Goal: Transaction & Acquisition: Purchase product/service

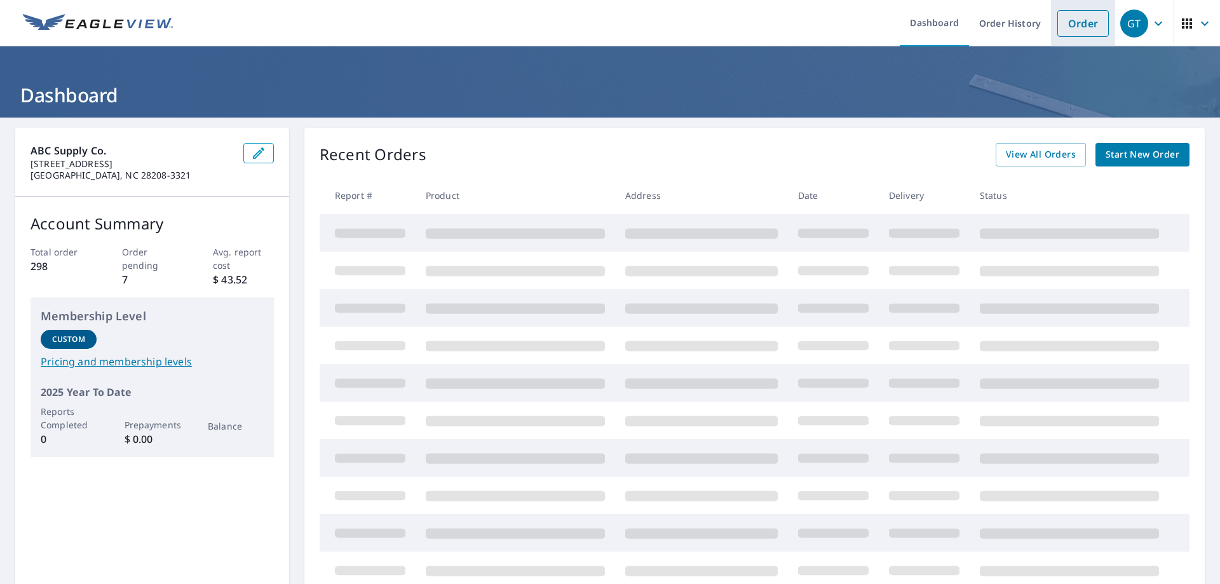
click at [1093, 27] on link "Order" at bounding box center [1083, 23] width 51 height 27
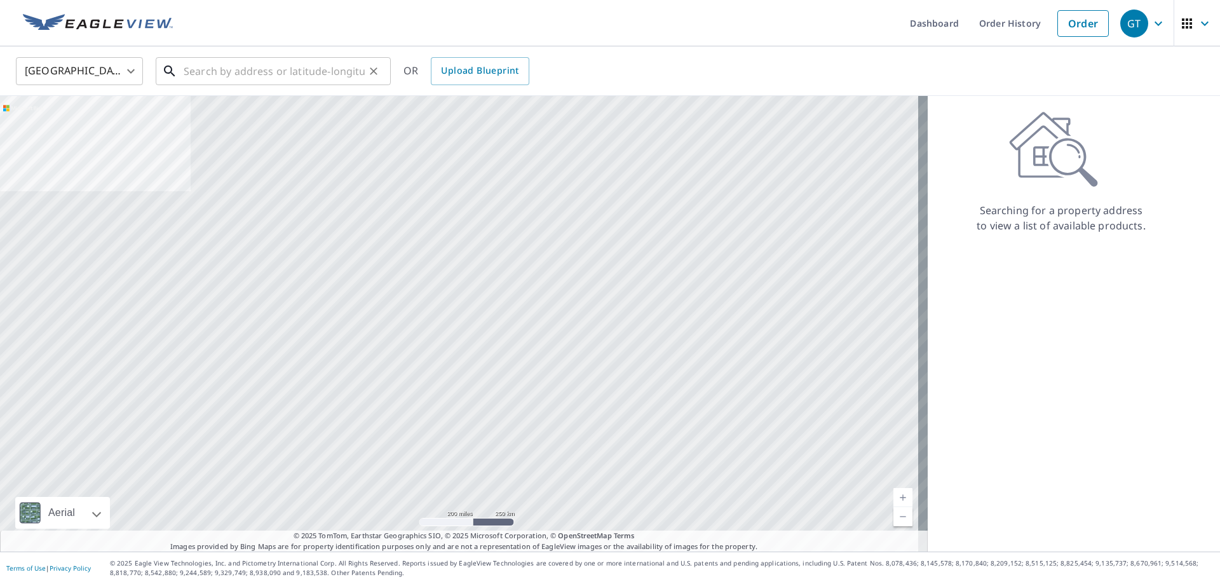
click at [188, 77] on input "text" at bounding box center [274, 71] width 181 height 36
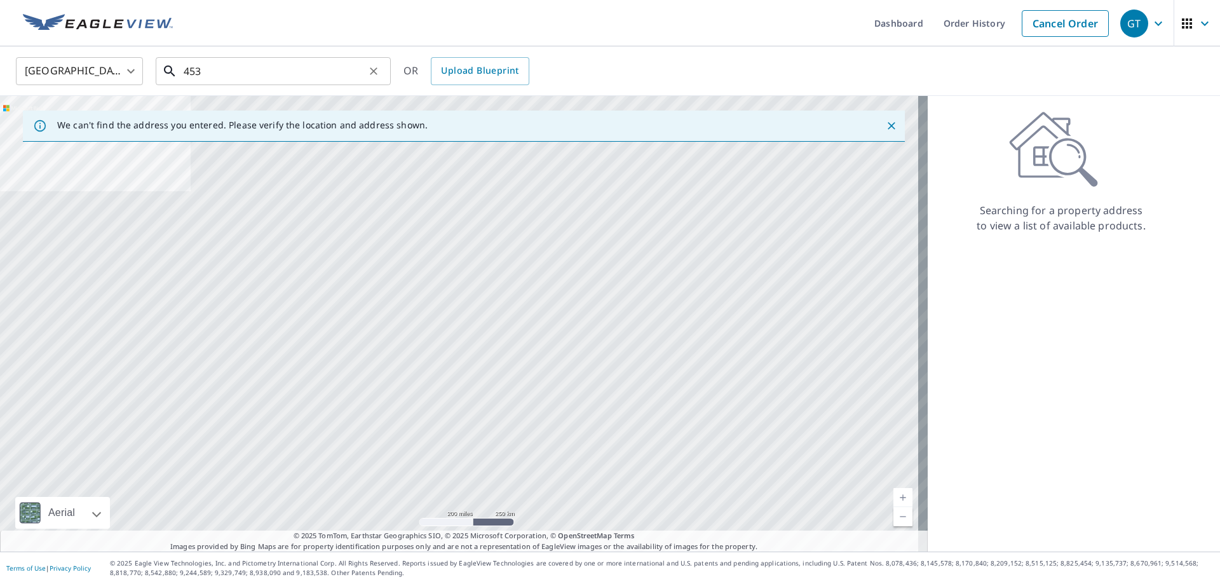
click at [290, 65] on input "453" at bounding box center [274, 71] width 181 height 36
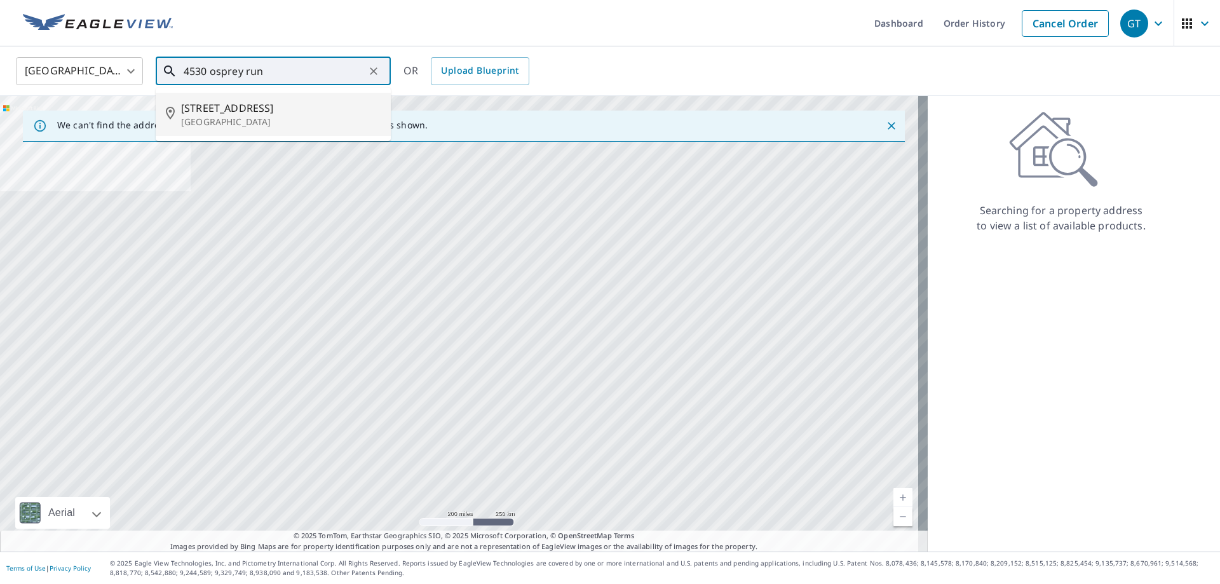
click at [186, 111] on span "4530 Osprey Run Ct" at bounding box center [281, 107] width 200 height 15
type input "4530 Osprey Run Ct Denver, NC 28037"
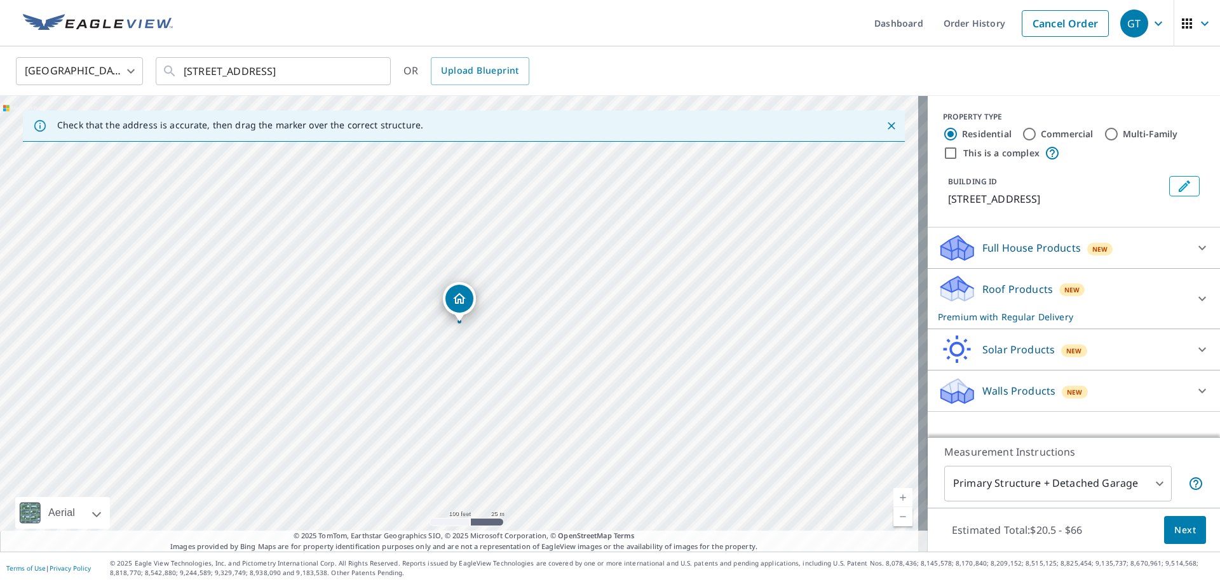
click at [1113, 100] on div "PROPERTY TYPE Residential Commercial Multi-Family This is a complex BUILDING ID…" at bounding box center [1074, 162] width 292 height 132
click at [1175, 533] on span "Next" at bounding box center [1186, 530] width 22 height 16
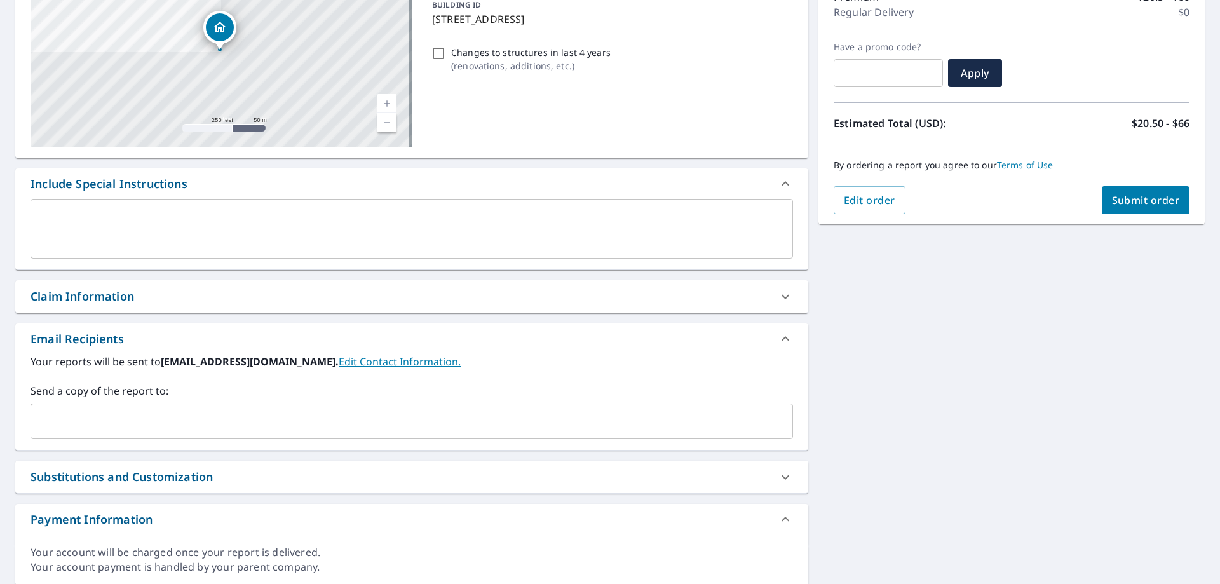
scroll to position [191, 0]
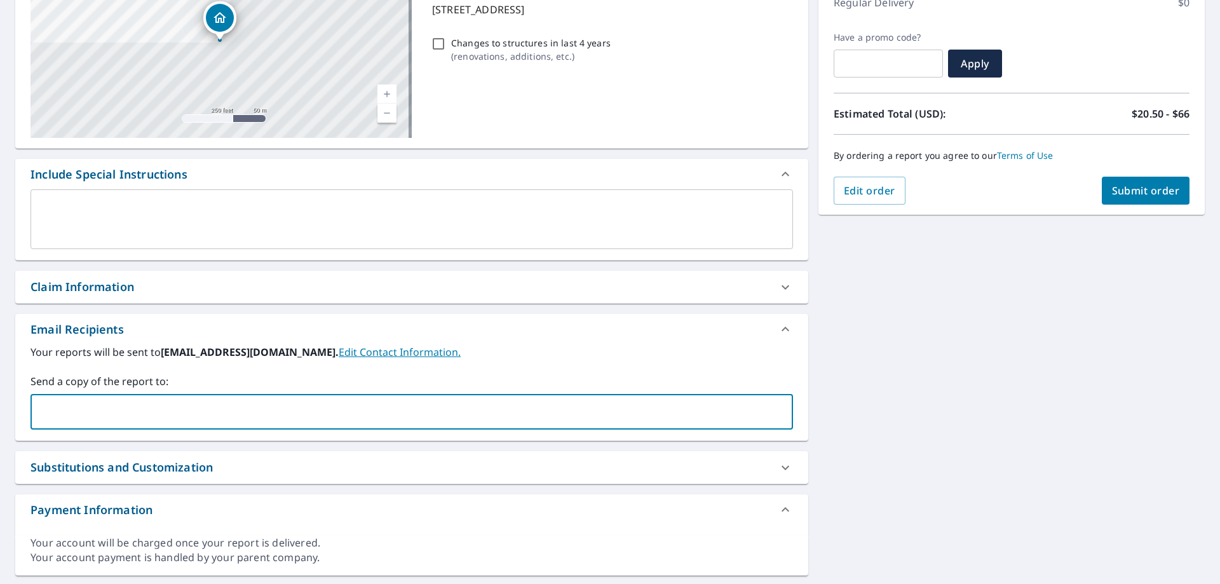
click at [291, 414] on input "text" at bounding box center [402, 412] width 732 height 24
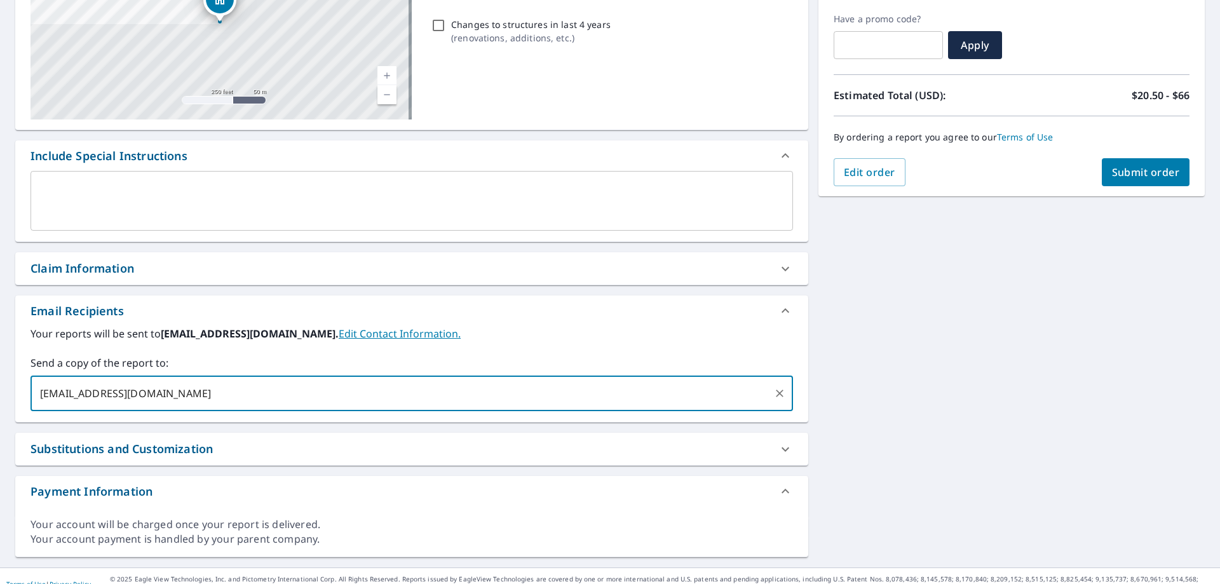
scroll to position [225, 0]
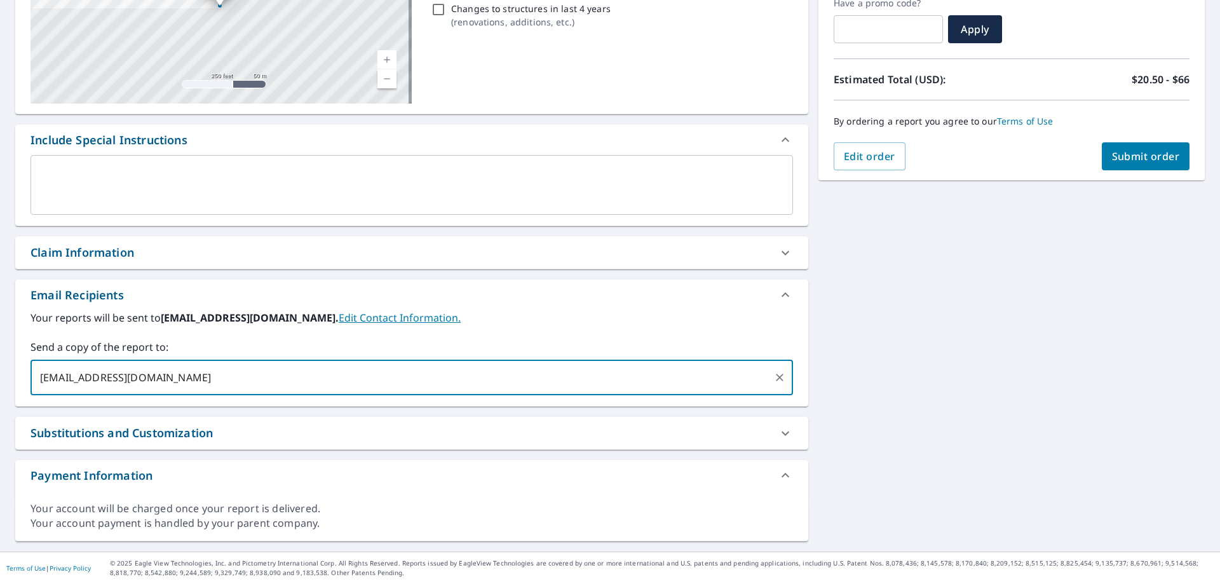
type input "dsm032@abcsupply.com"
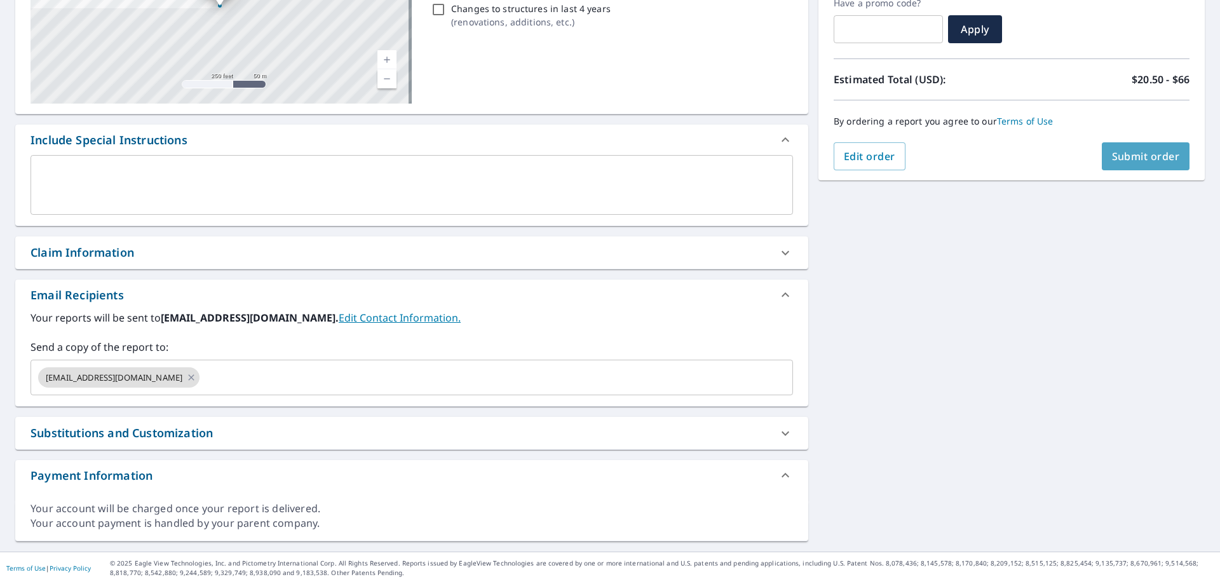
click at [1128, 158] on span "Submit order" at bounding box center [1146, 156] width 68 height 14
checkbox input "true"
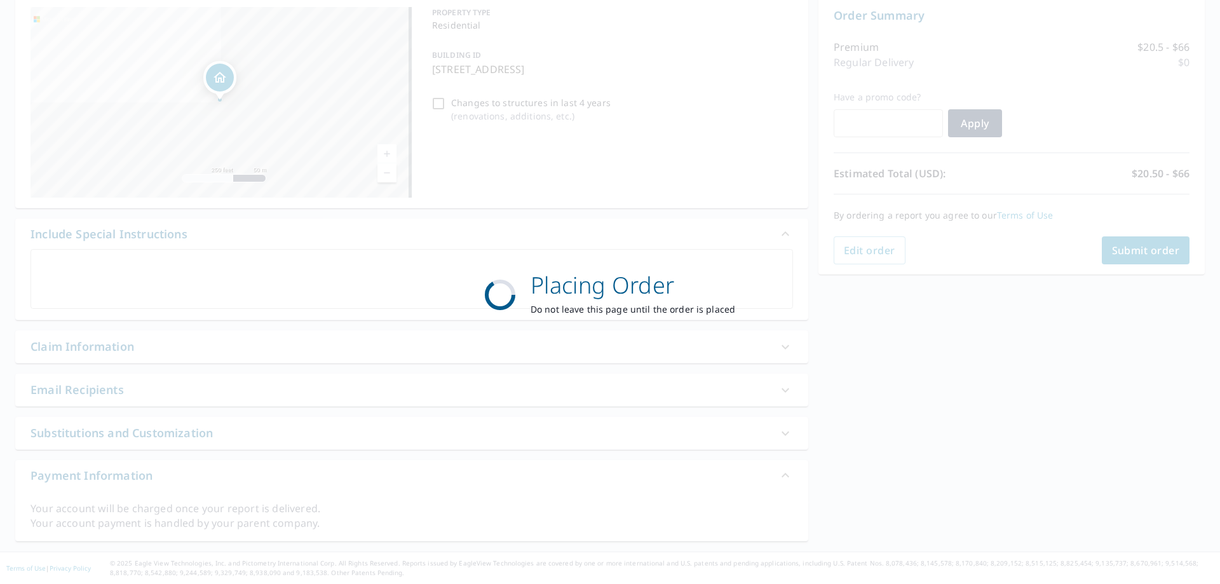
scroll to position [131, 0]
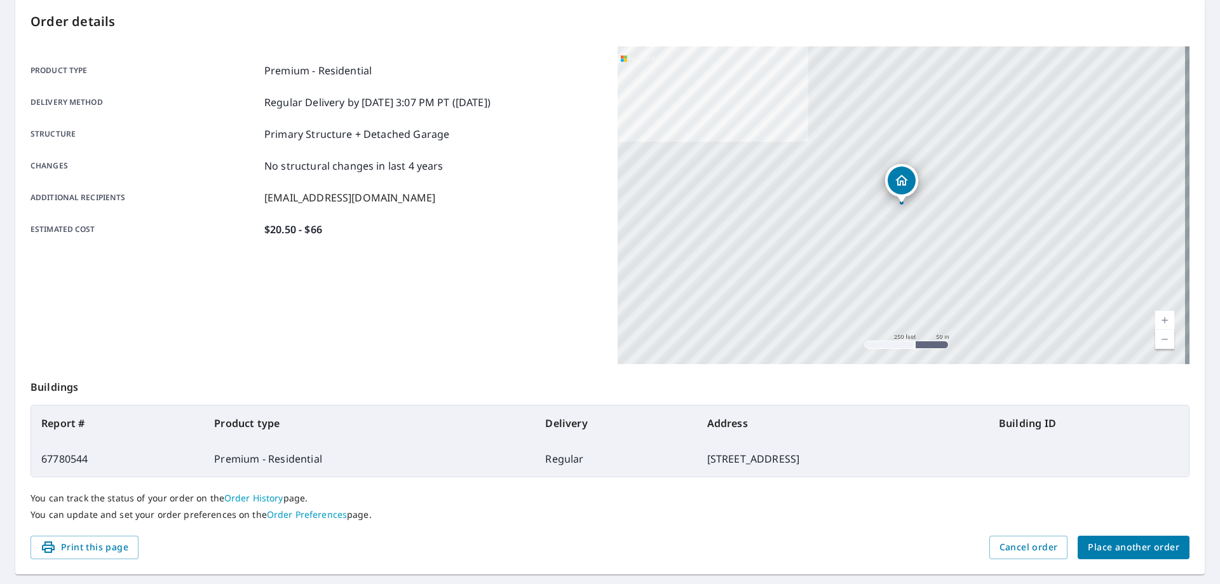
scroll to position [164, 0]
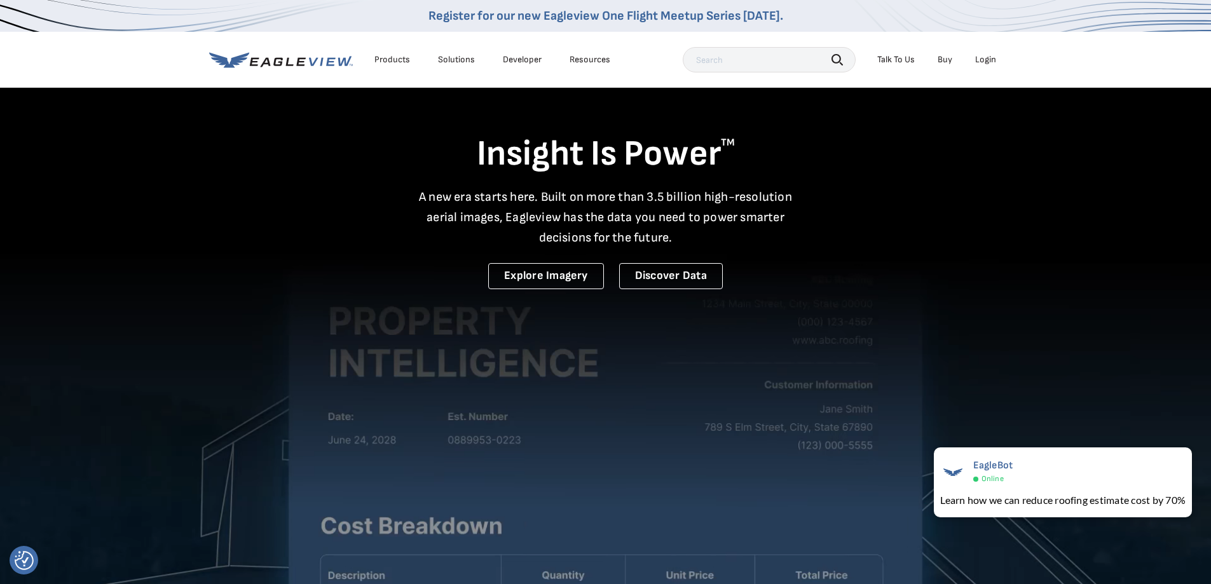
click at [986, 56] on div "Login" at bounding box center [985, 59] width 21 height 11
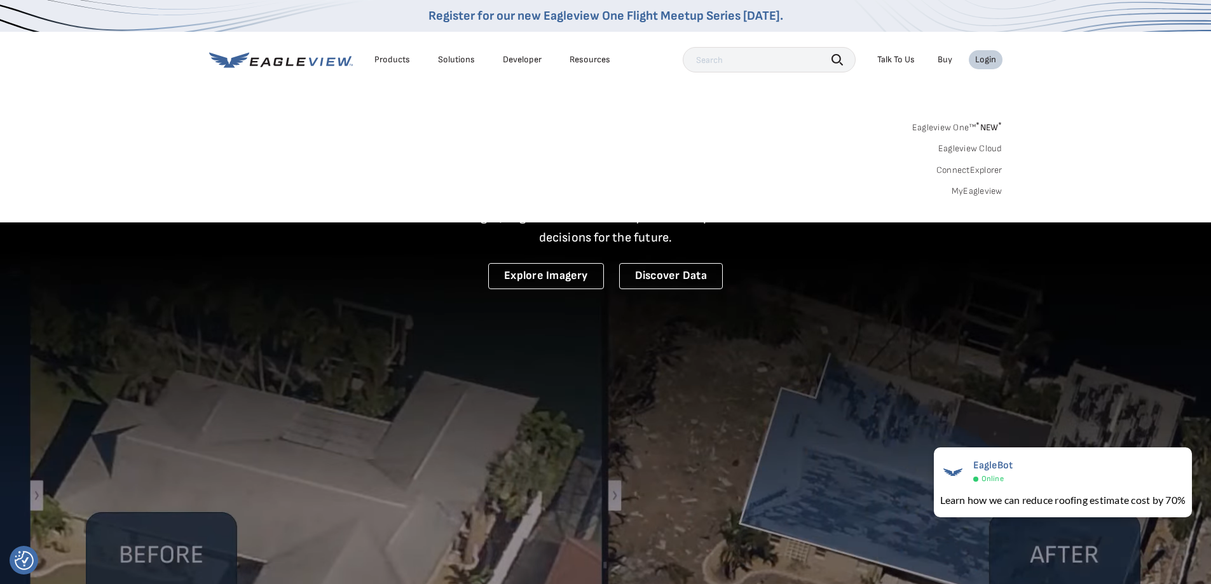
click at [978, 194] on link "MyEagleview" at bounding box center [977, 191] width 51 height 11
